Goal: Information Seeking & Learning: Learn about a topic

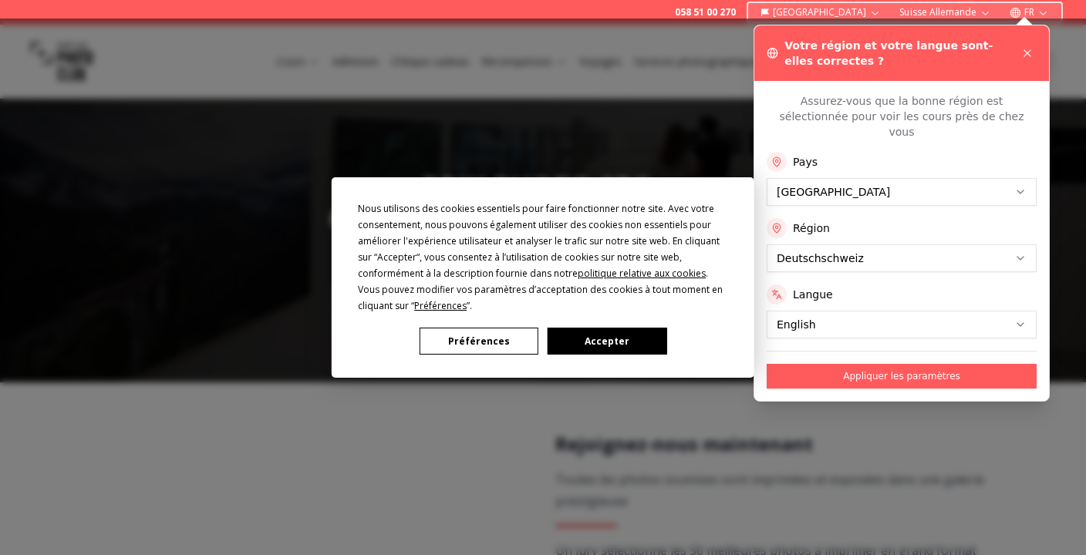
click at [608, 337] on font "Accepter" at bounding box center [607, 341] width 45 height 13
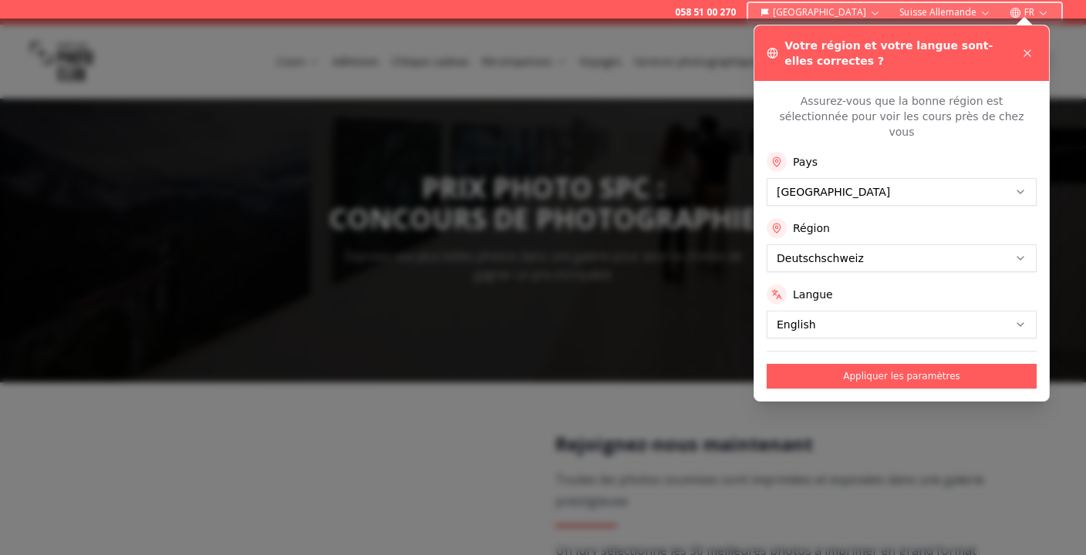
click at [891, 371] on font "Appliquer les paramètres" at bounding box center [901, 376] width 117 height 11
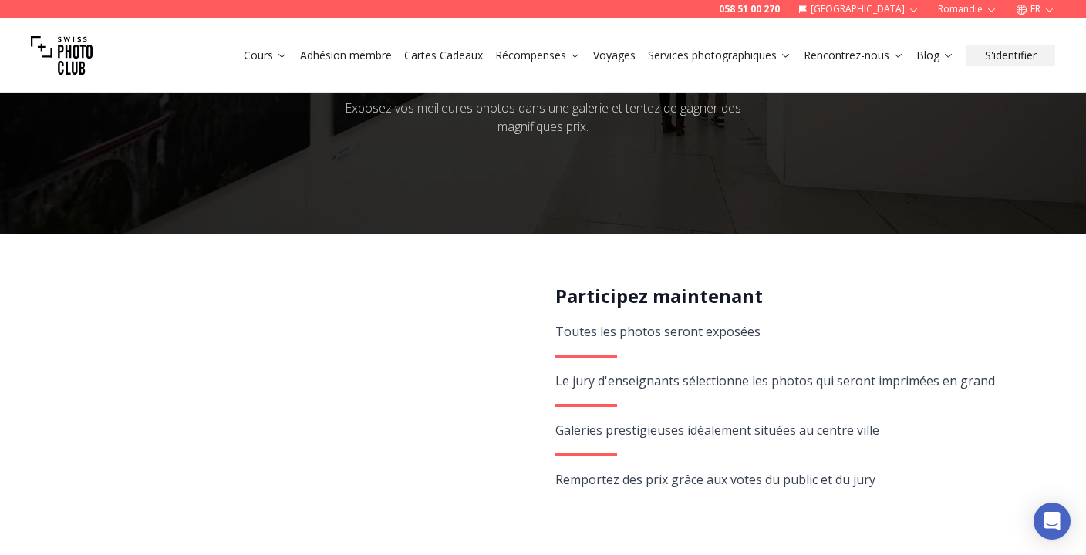
scroll to position [162, 0]
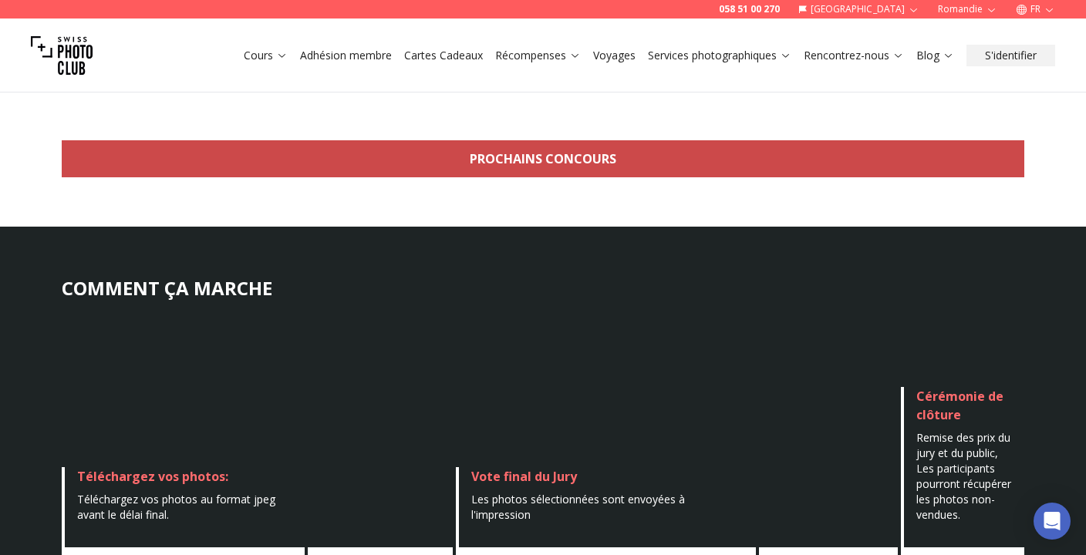
click at [588, 163] on font "Prochains concours" at bounding box center [543, 158] width 147 height 17
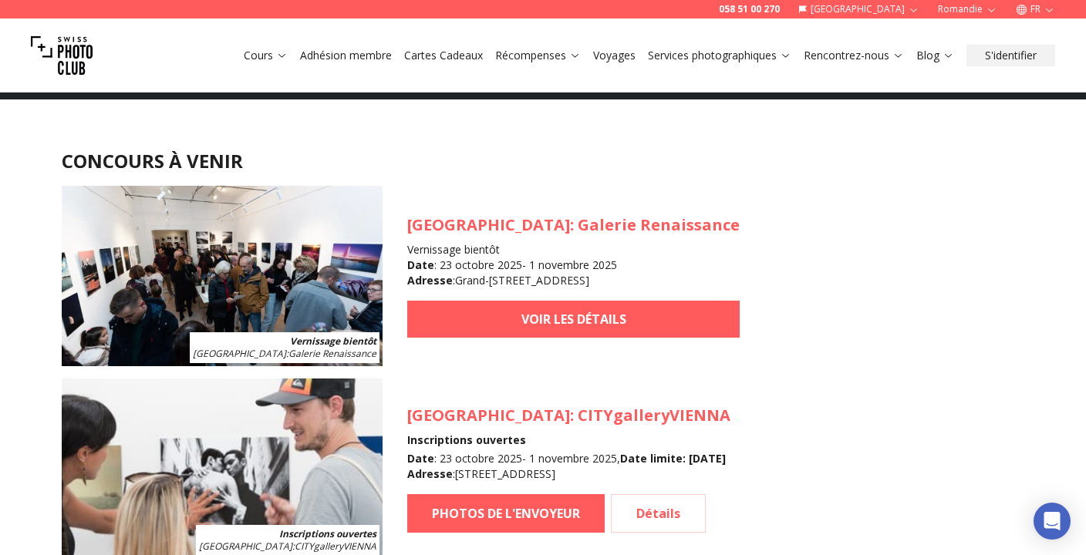
scroll to position [1390, 0]
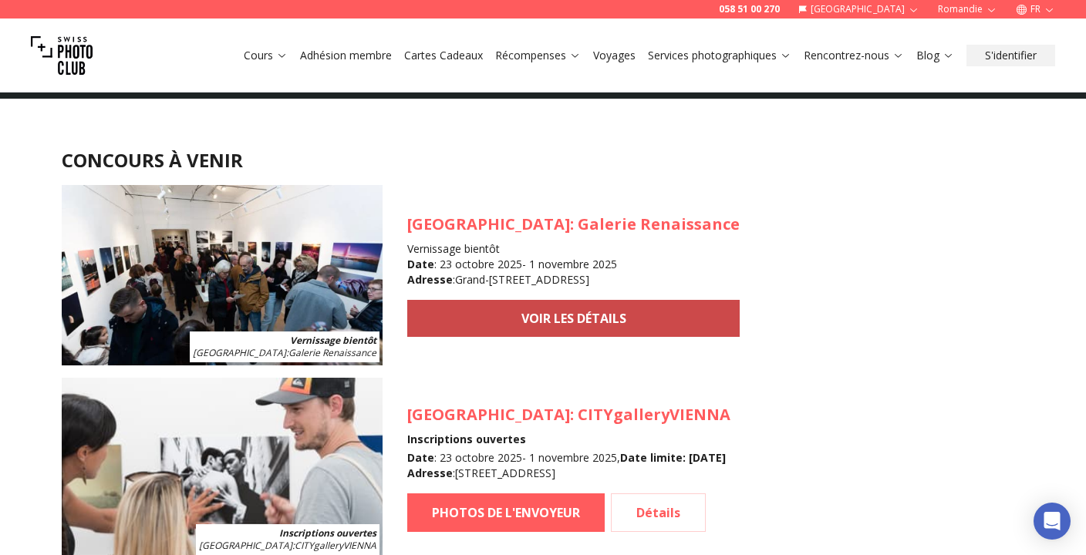
click at [521, 324] on font "VOIR LES DÉTAILS" at bounding box center [573, 318] width 105 height 17
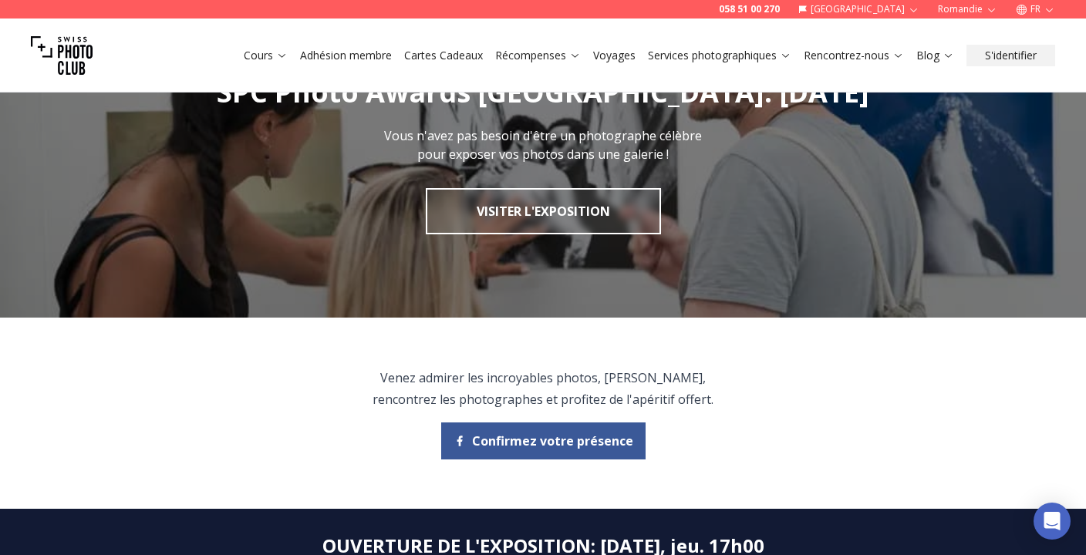
scroll to position [79, 0]
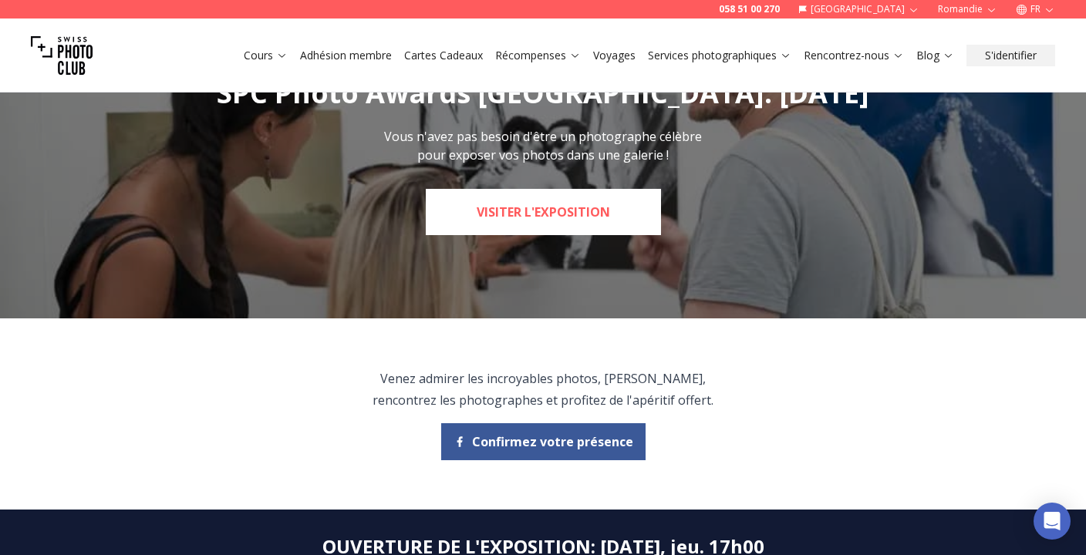
click at [514, 217] on font "Visiter l'exposition" at bounding box center [543, 212] width 133 height 17
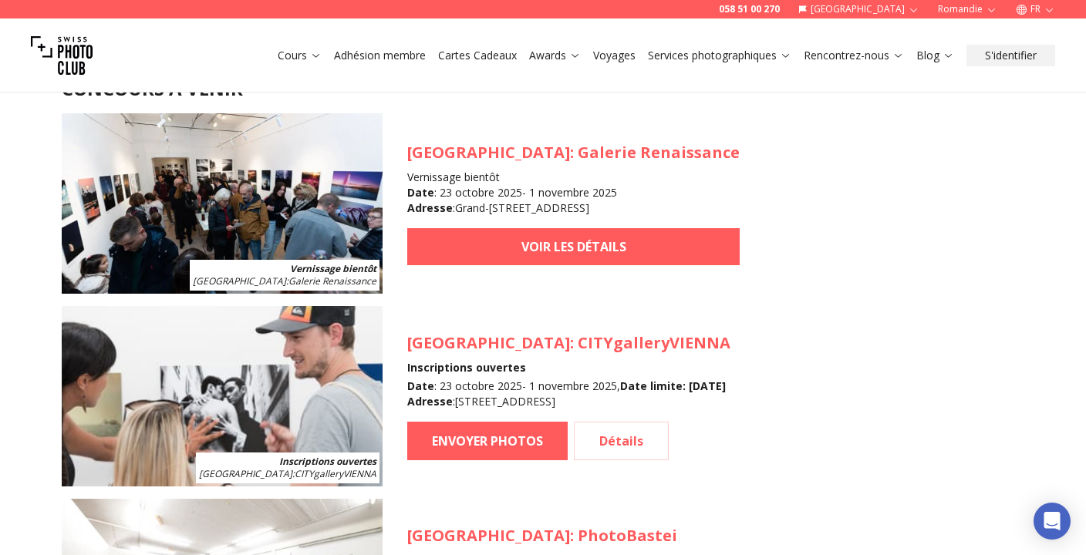
scroll to position [1460, 0]
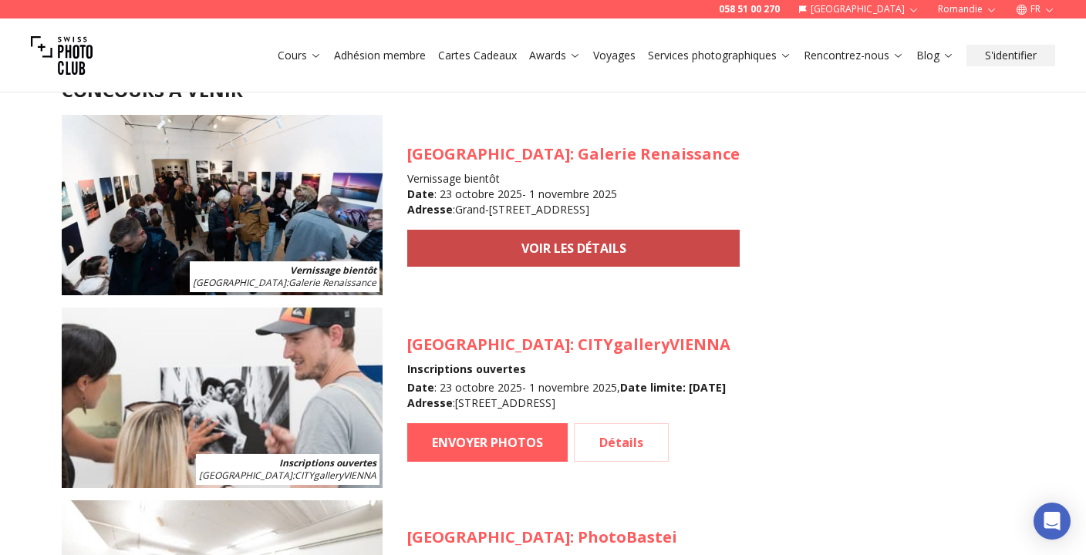
click at [513, 261] on link "VOIR LES DÉTAILS" at bounding box center [573, 248] width 332 height 37
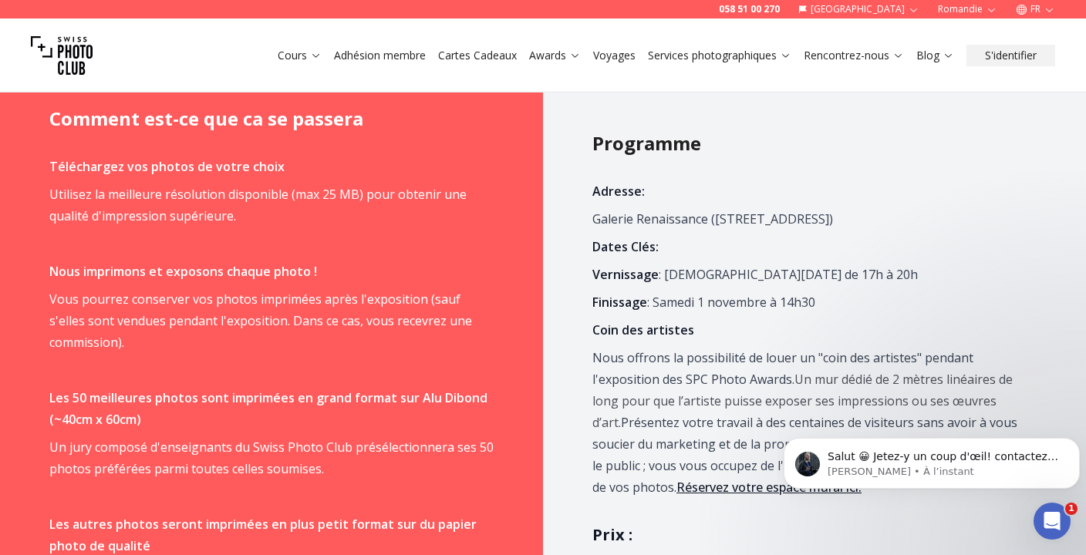
scroll to position [656, 0]
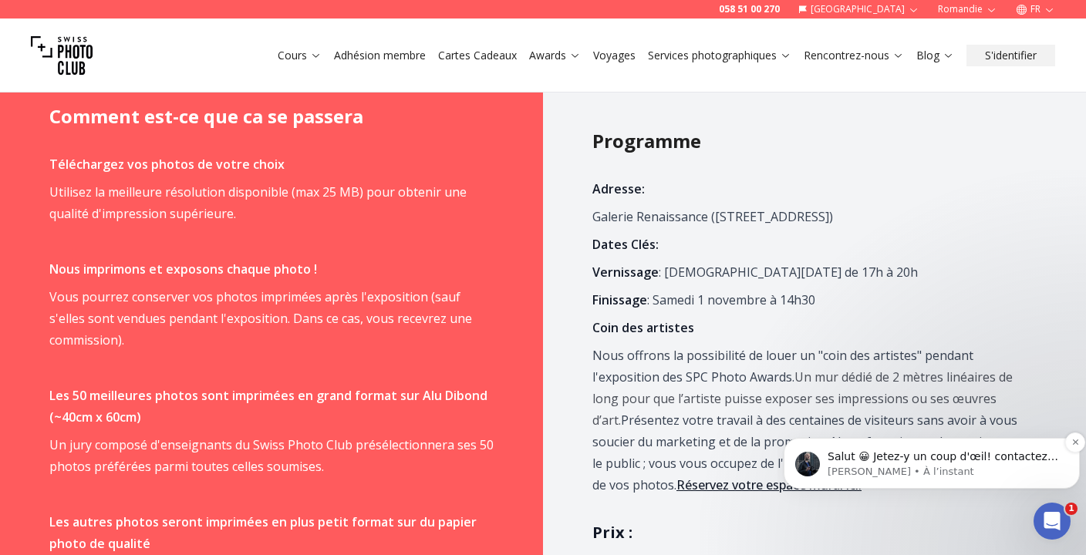
click at [1036, 458] on span "Salut 😀 Jetez-y un coup d'œil! contactez-nous pour plus d'informations." at bounding box center [942, 464] width 231 height 28
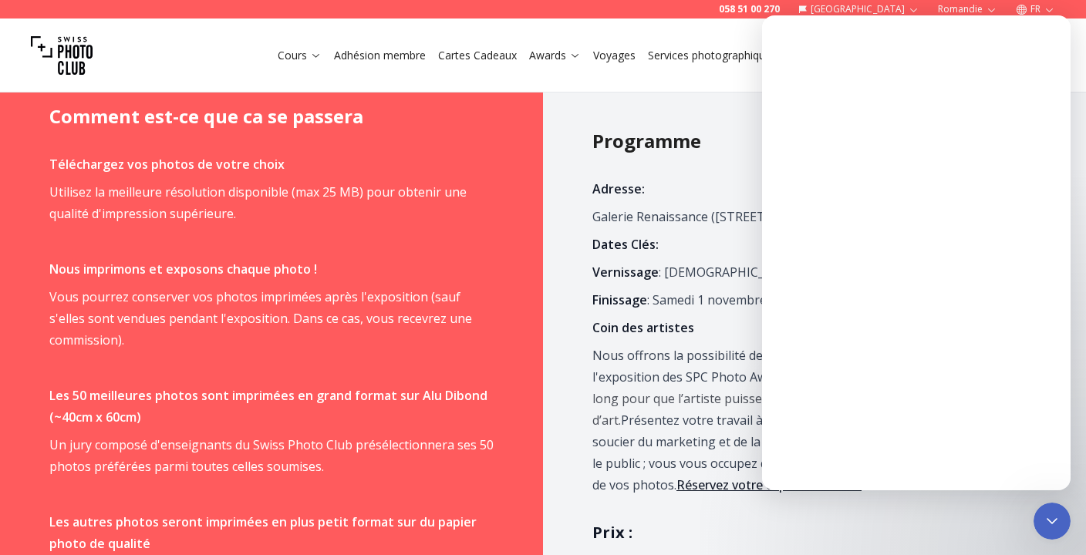
scroll to position [0, 0]
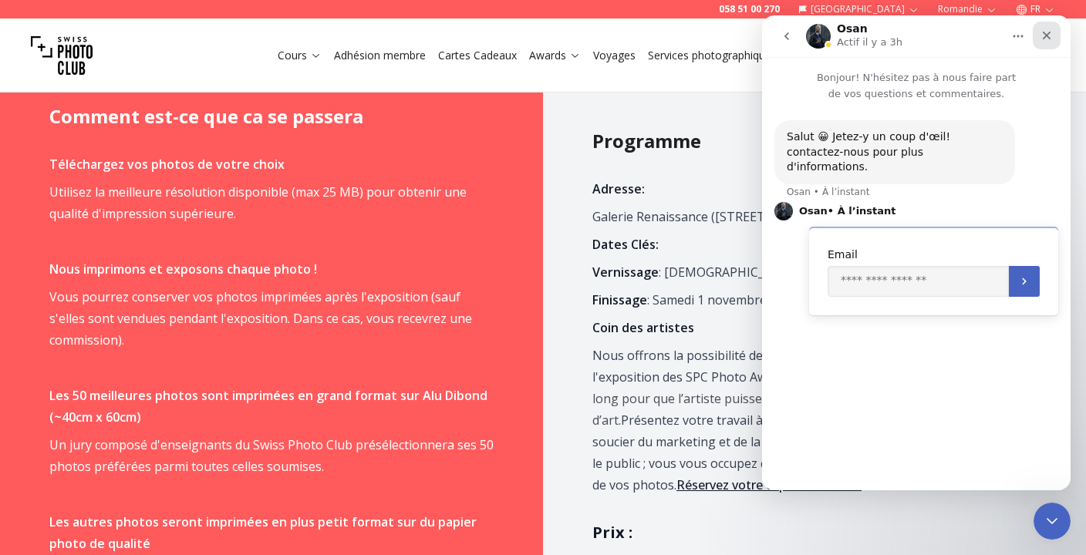
click at [1048, 32] on icon "Fermer" at bounding box center [1046, 35] width 12 height 12
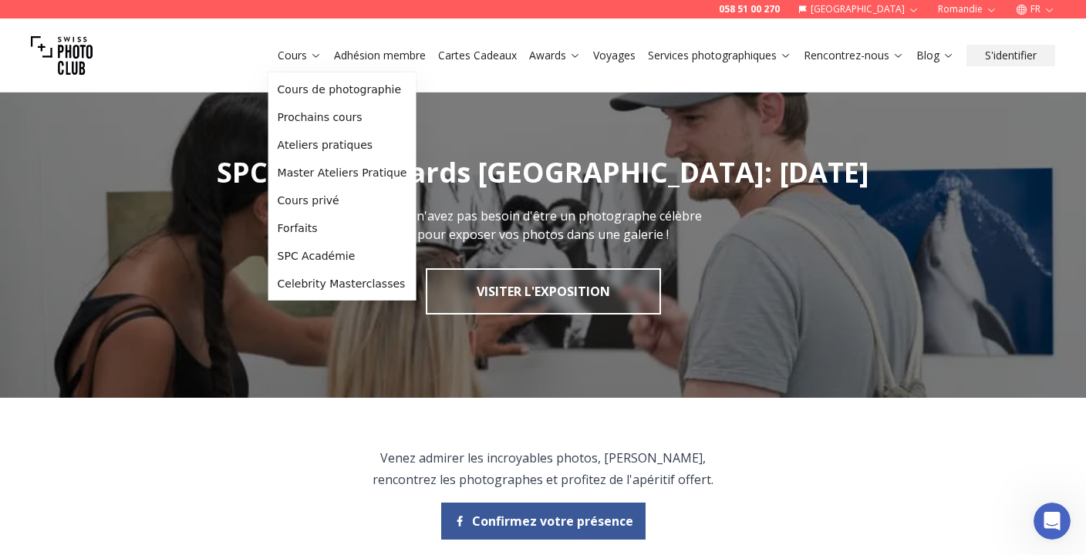
click at [309, 61] on link "Cours" at bounding box center [300, 55] width 44 height 15
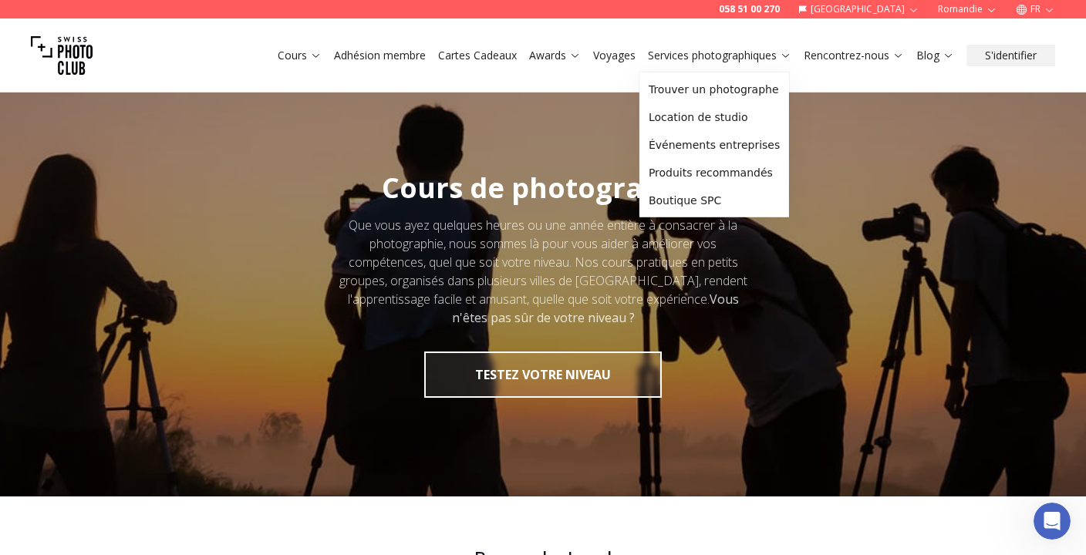
click at [724, 61] on link "Services photographiques" at bounding box center [719, 55] width 143 height 15
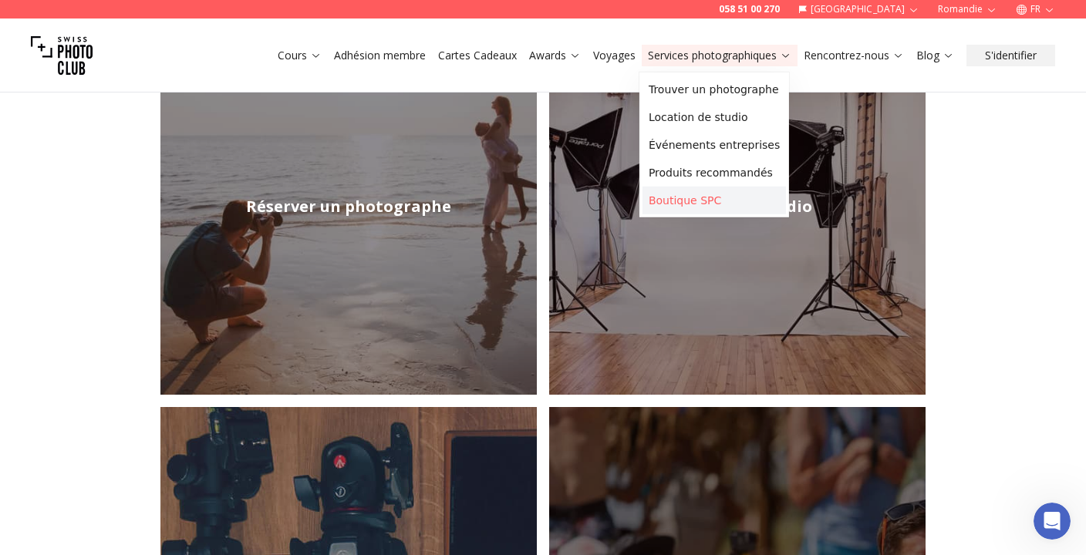
scroll to position [284, 0]
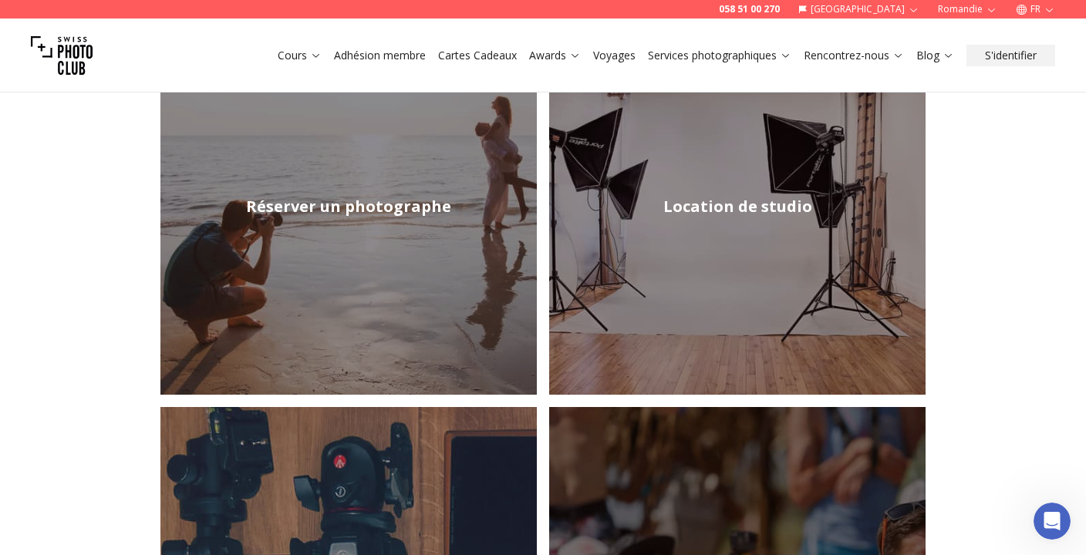
click at [462, 203] on img at bounding box center [348, 207] width 376 height 376
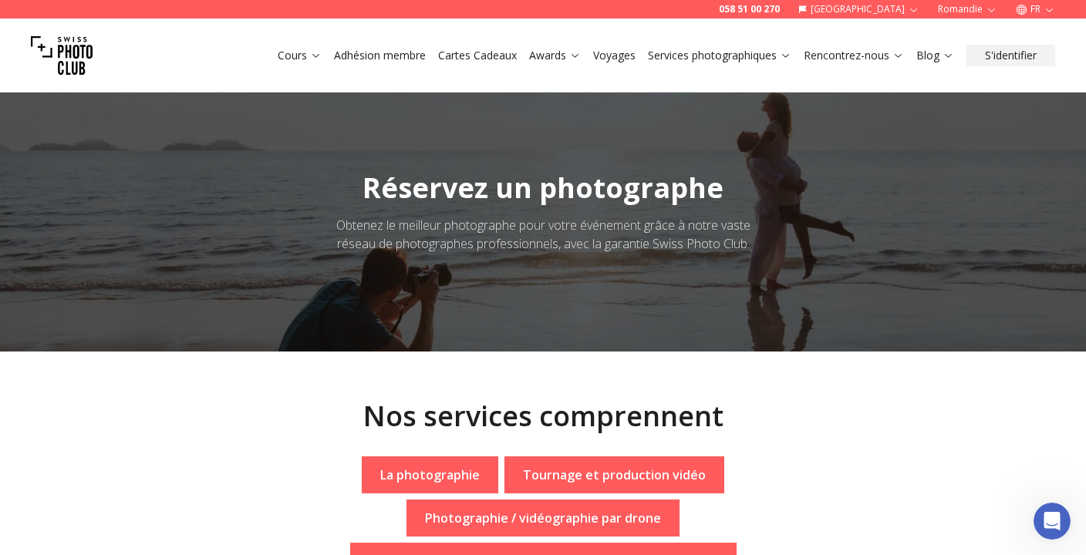
click at [70, 49] on img at bounding box center [62, 56] width 62 height 62
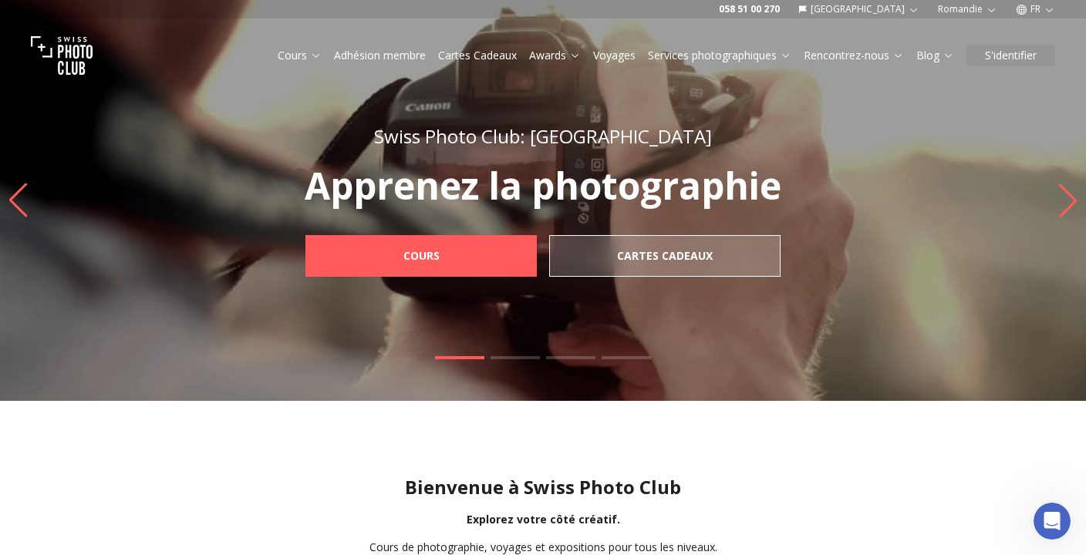
click at [1073, 204] on icon "Next slide" at bounding box center [1068, 201] width 18 height 34
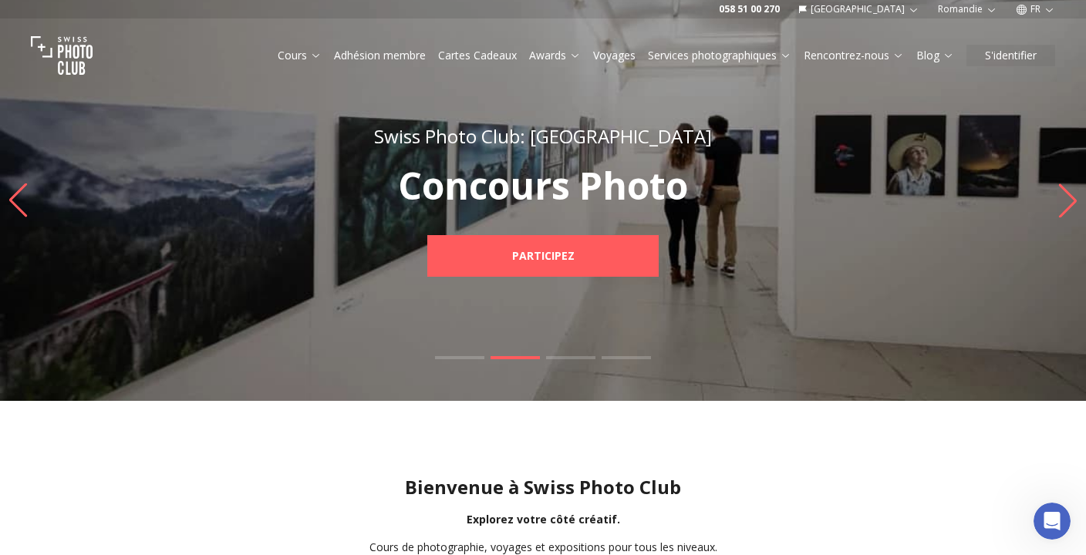
click at [1073, 204] on icon "Next slide" at bounding box center [1068, 201] width 18 height 34
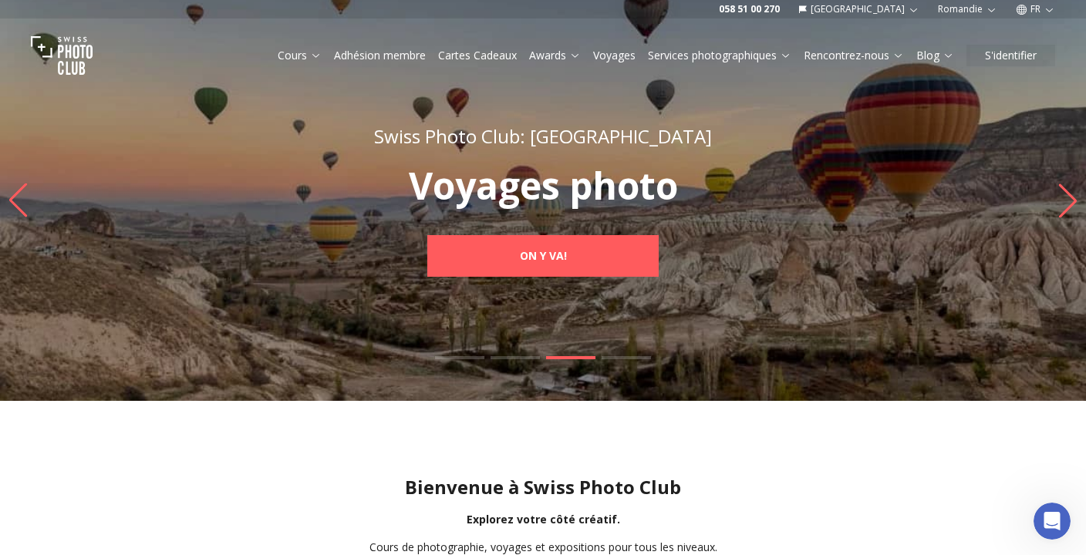
click at [1073, 204] on icon "Next slide" at bounding box center [1068, 201] width 18 height 34
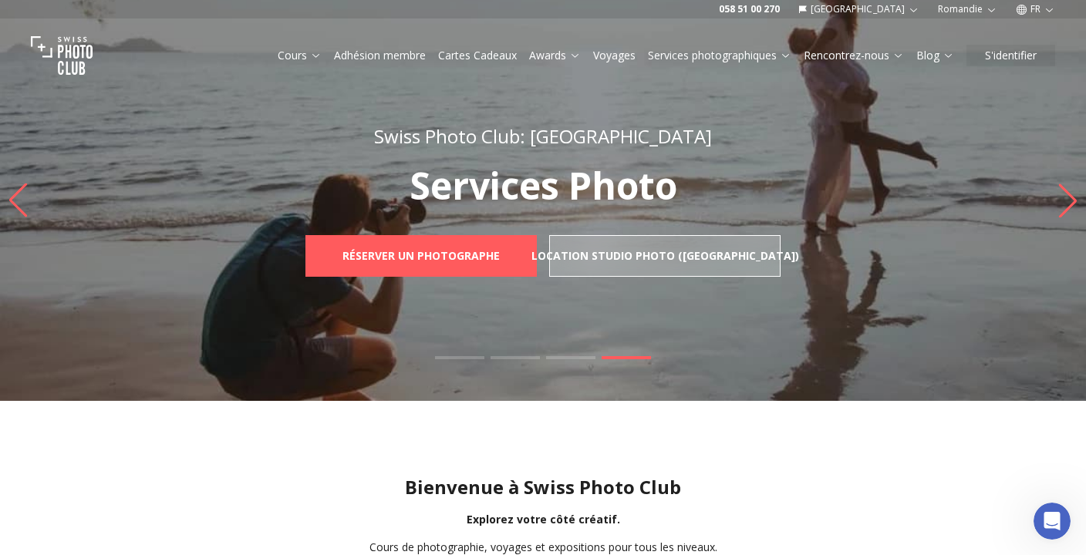
click at [352, 56] on link "Adhésion membre" at bounding box center [380, 55] width 92 height 15
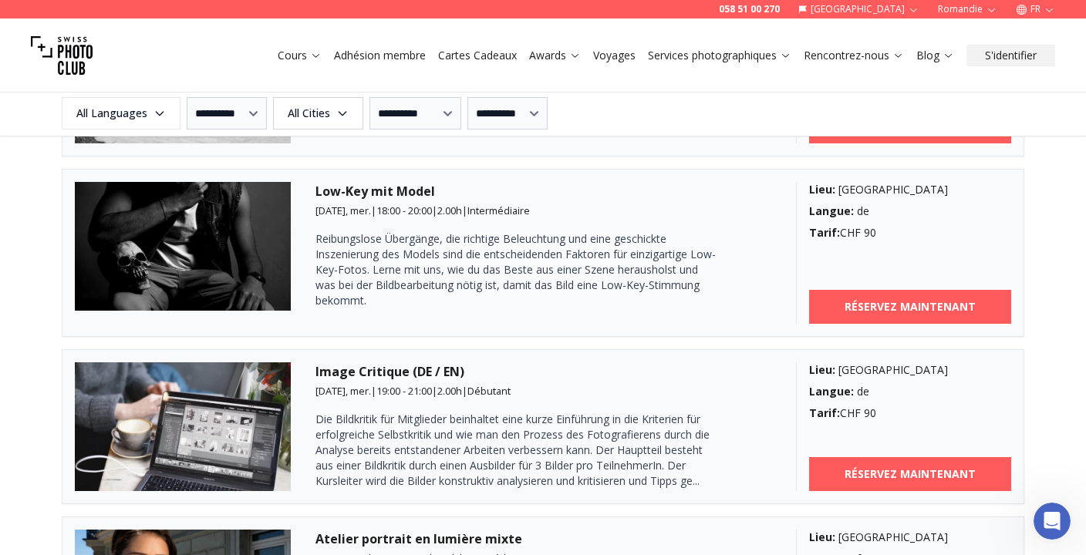
scroll to position [2665, 0]
